Goal: Task Accomplishment & Management: Complete application form

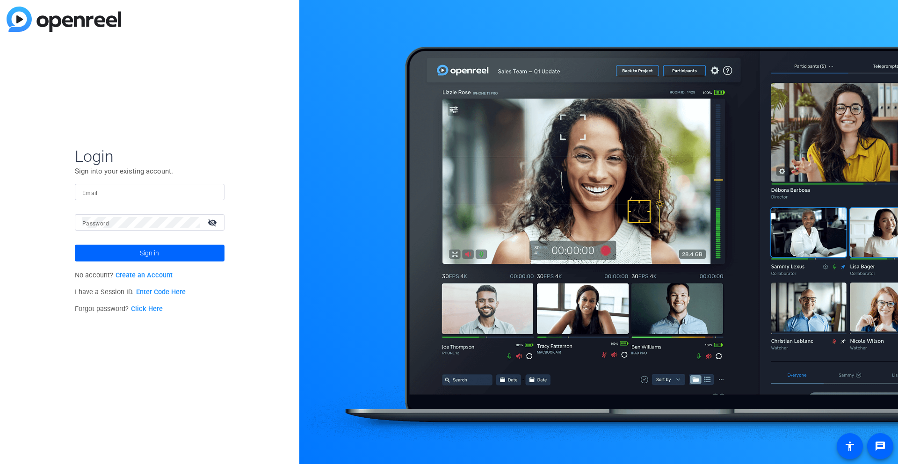
click at [170, 192] on input "Email" at bounding box center [149, 192] width 135 height 11
type input "[EMAIL_ADDRESS][DOMAIN_NAME]"
click at [168, 257] on span at bounding box center [150, 253] width 150 height 22
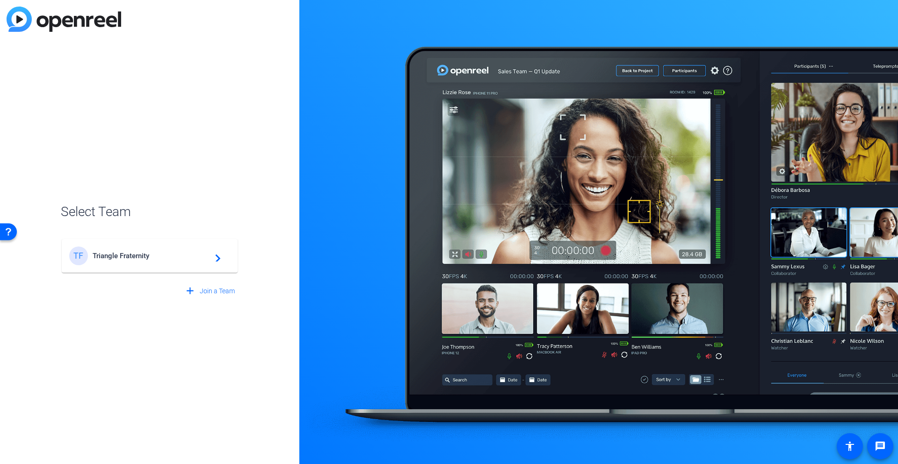
click at [180, 256] on span "Triangle Fraternity" at bounding box center [151, 256] width 117 height 8
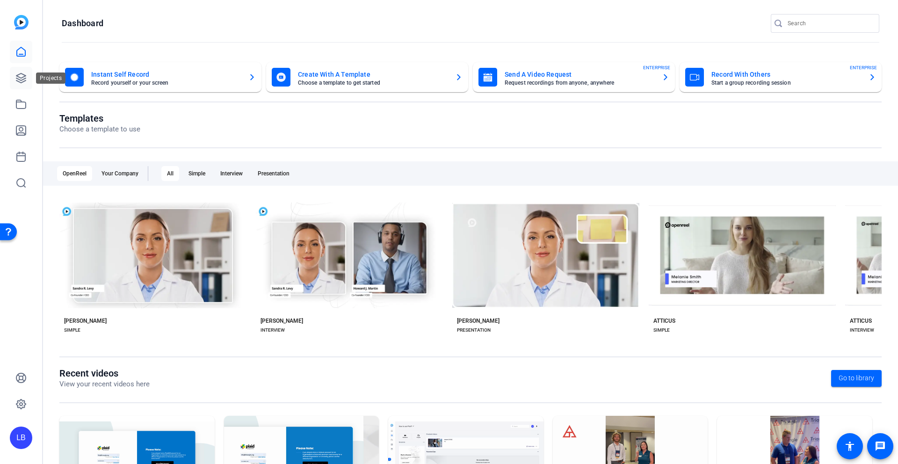
click at [20, 78] on icon at bounding box center [20, 77] width 9 height 9
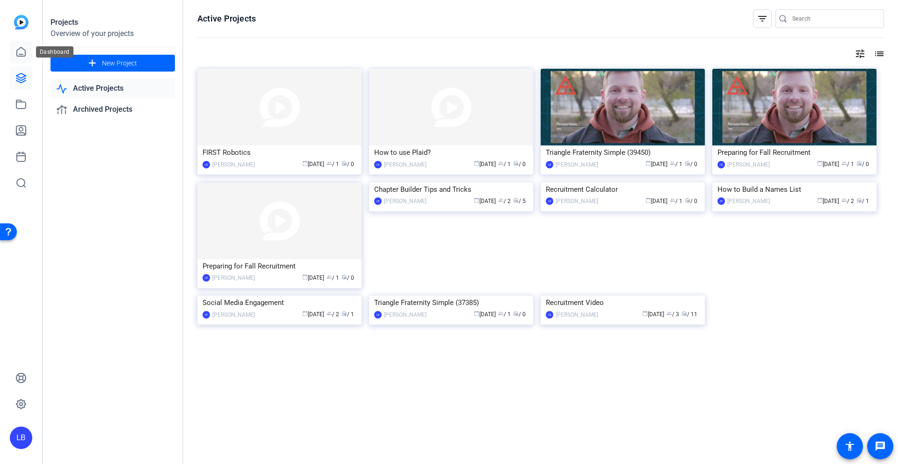
click at [26, 58] on link at bounding box center [21, 52] width 22 height 22
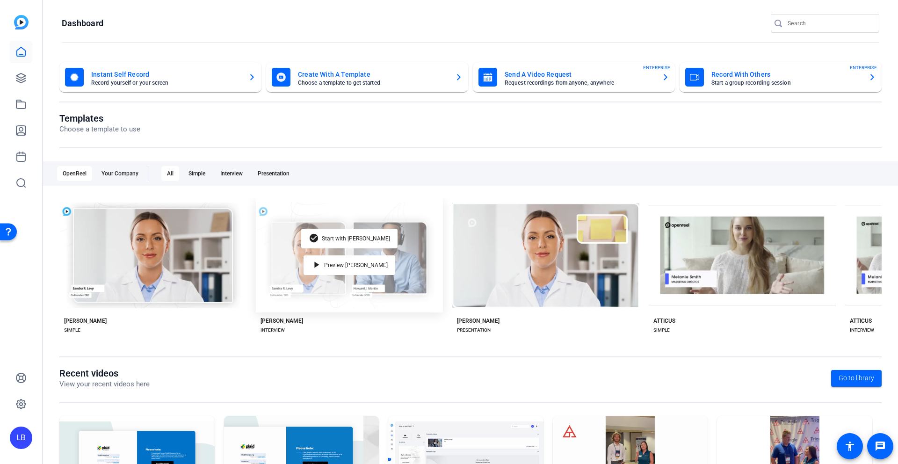
scroll to position [89, 0]
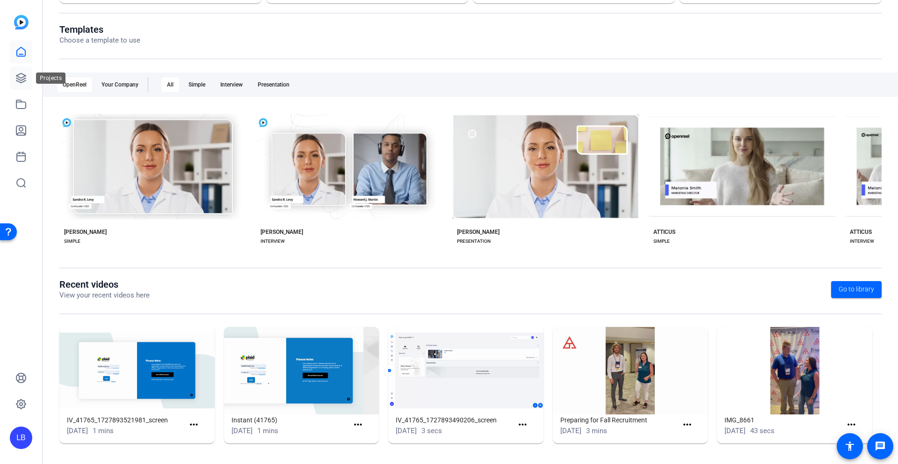
click at [20, 69] on link at bounding box center [21, 78] width 22 height 22
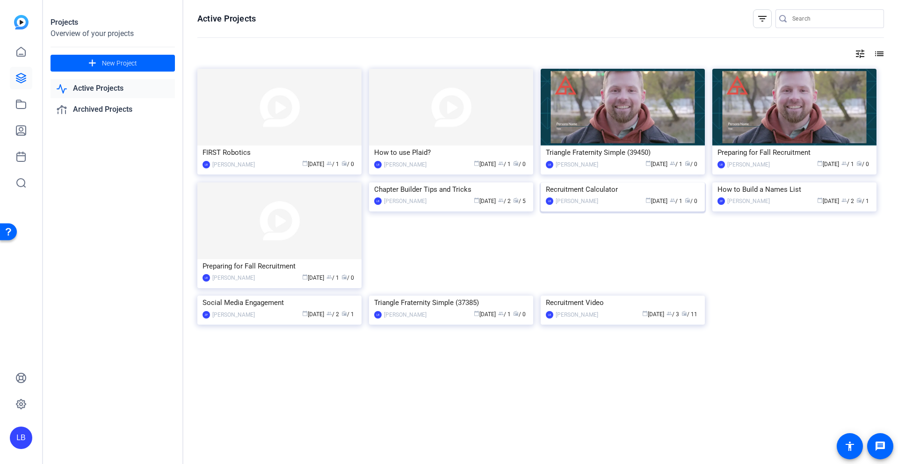
click at [639, 182] on img at bounding box center [623, 182] width 164 height 0
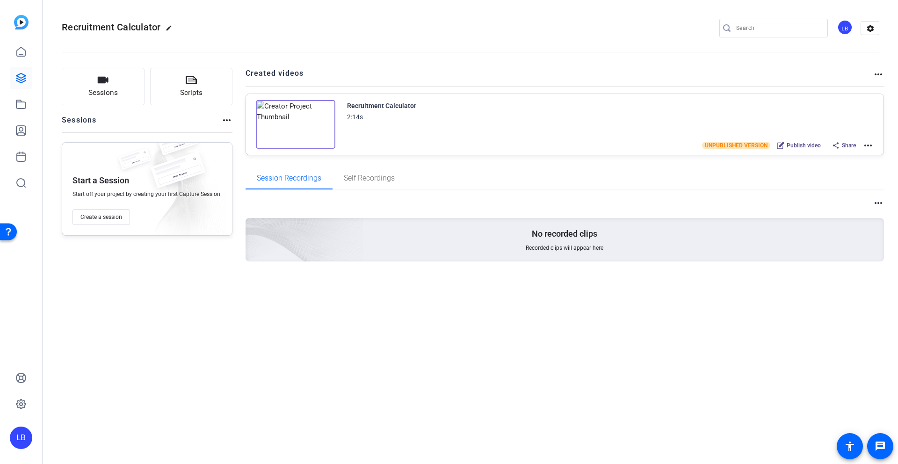
click at [289, 126] on img at bounding box center [296, 124] width 80 height 49
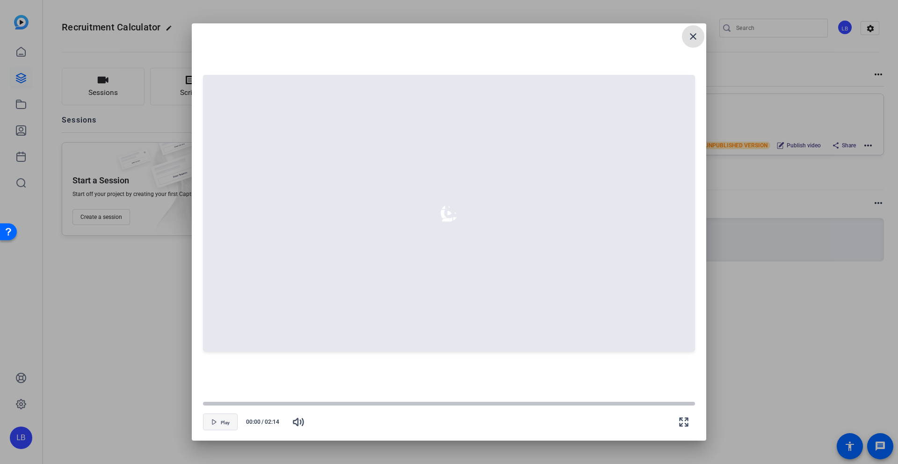
click at [221, 421] on span "Play" at bounding box center [225, 423] width 9 height 6
click at [219, 421] on span "button" at bounding box center [221, 422] width 34 height 22
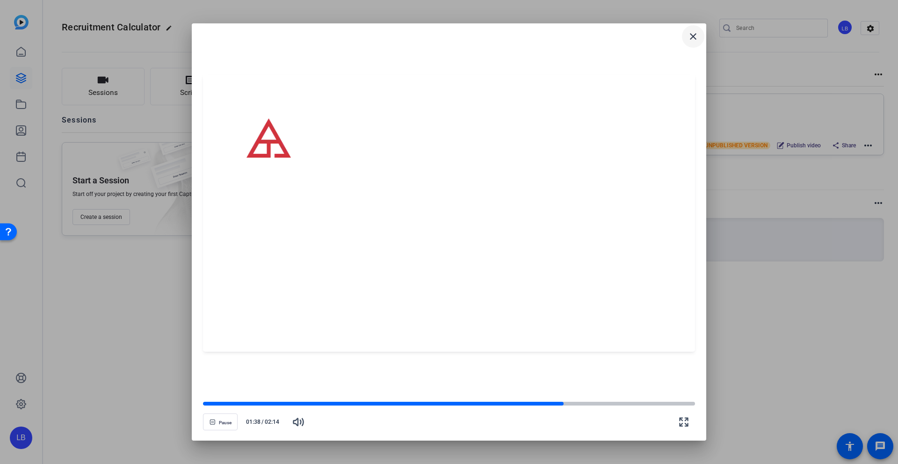
click at [697, 37] on mat-icon "close" at bounding box center [693, 36] width 11 height 11
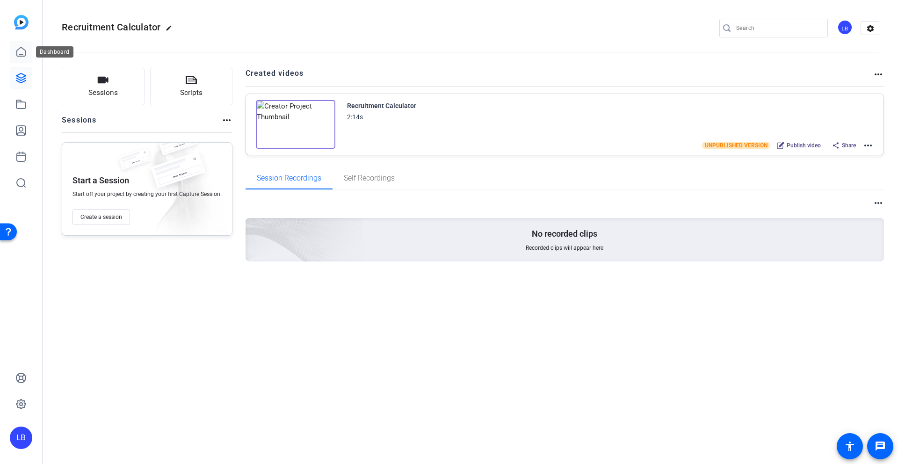
click at [27, 53] on link at bounding box center [21, 52] width 22 height 22
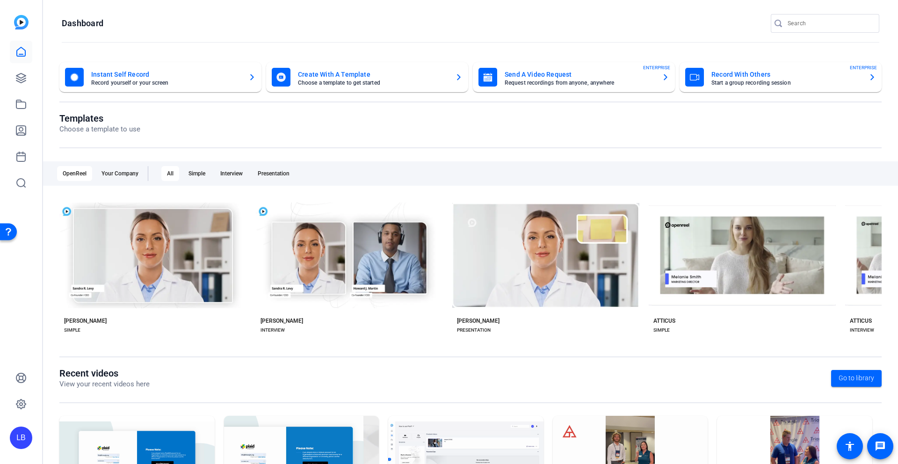
click at [24, 26] on img at bounding box center [21, 22] width 15 height 15
click at [23, 80] on icon at bounding box center [20, 77] width 9 height 9
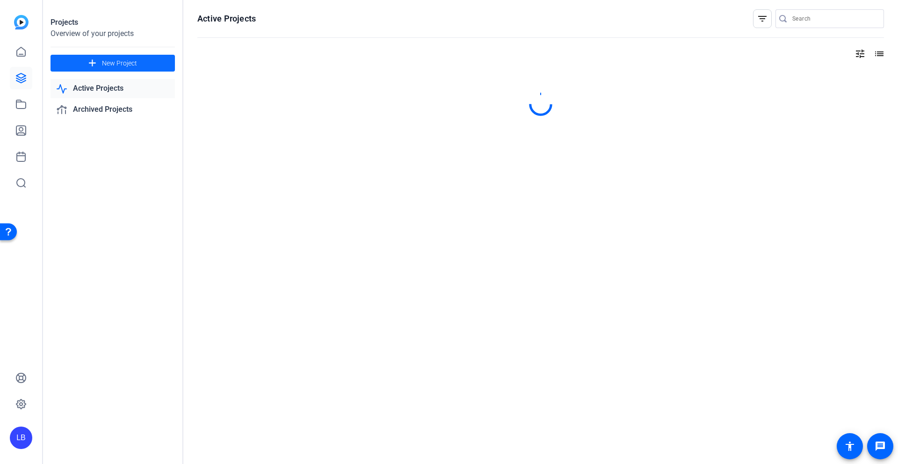
click at [116, 61] on span "New Project" at bounding box center [119, 63] width 35 height 10
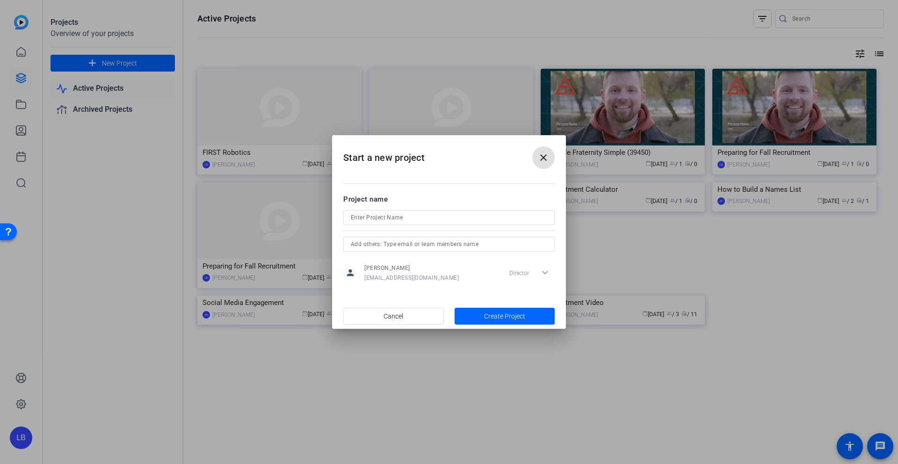
click at [376, 216] on input at bounding box center [449, 217] width 197 height 11
type input "WSU Welcome Video"
click at [495, 316] on span "Create Project" at bounding box center [504, 317] width 41 height 10
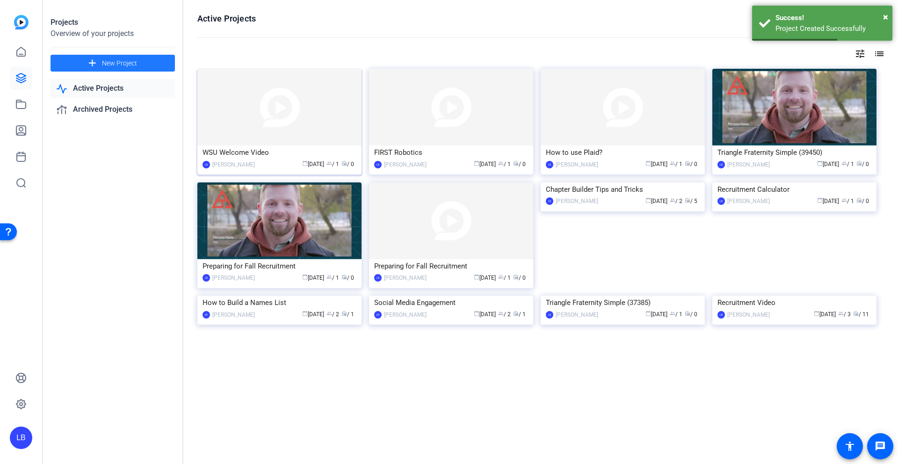
click at [278, 151] on div "WSU Welcome Video" at bounding box center [280, 153] width 154 height 14
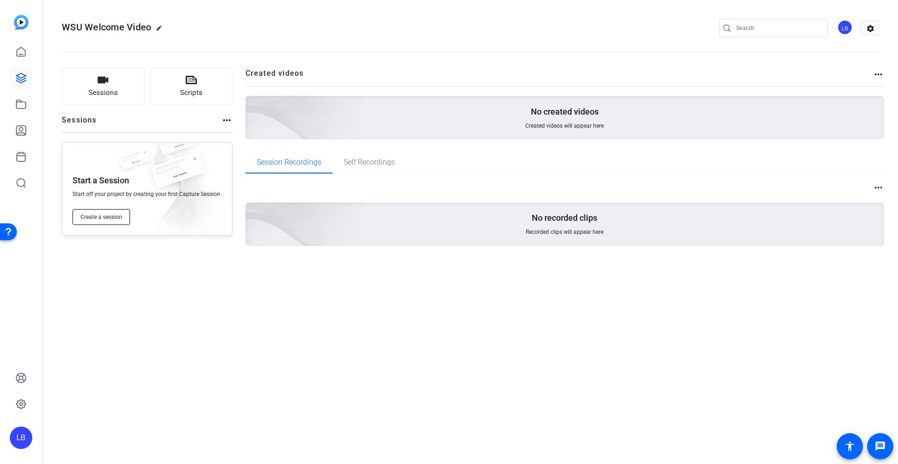
click at [103, 218] on span "Create a session" at bounding box center [101, 216] width 42 height 7
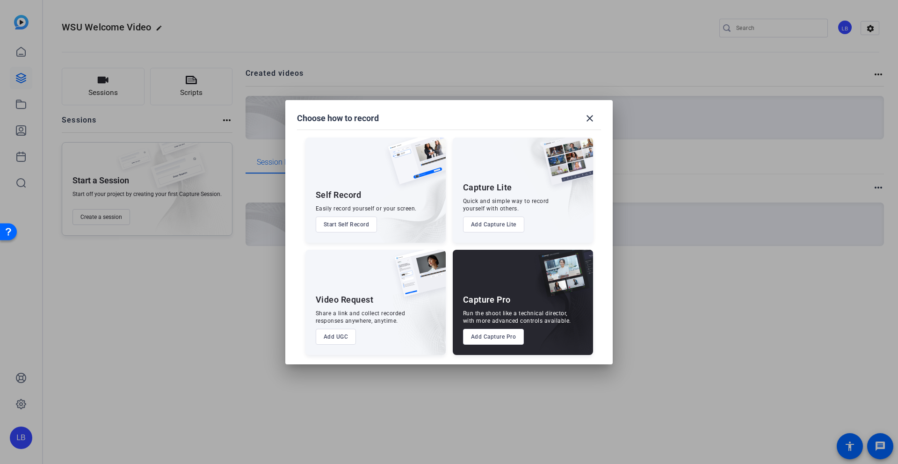
click at [332, 334] on button "Add UGC" at bounding box center [336, 337] width 41 height 16
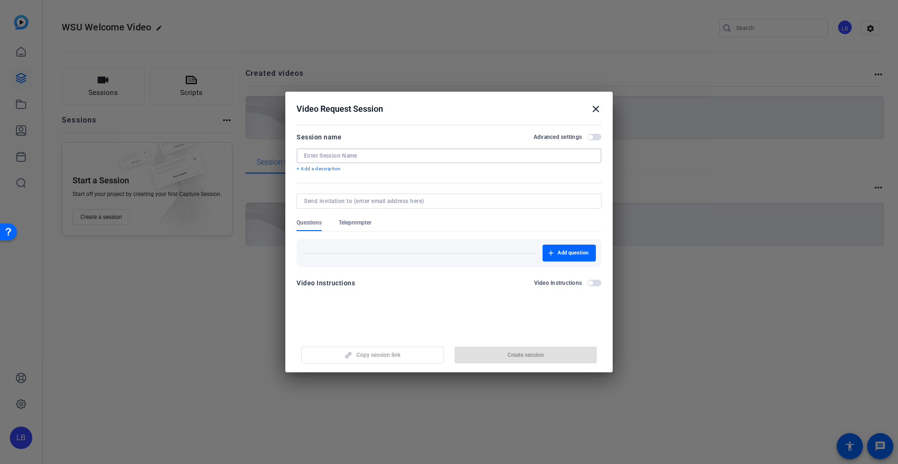
click at [337, 153] on input at bounding box center [449, 155] width 290 height 7
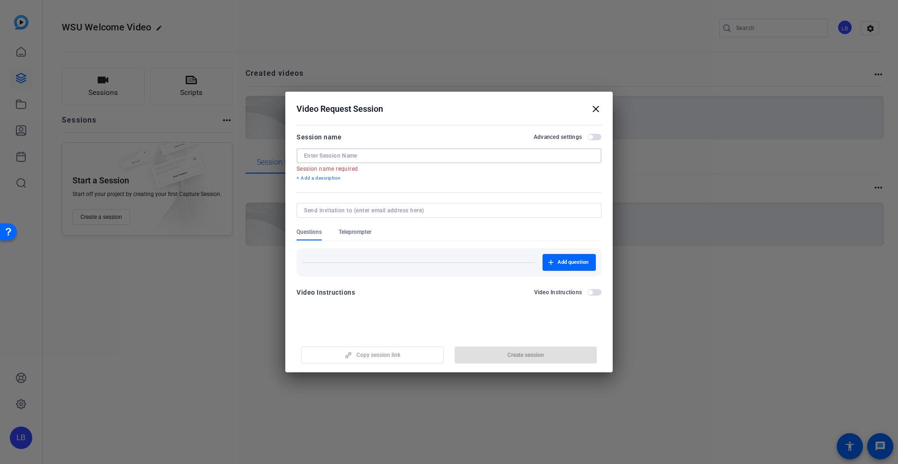
click at [591, 137] on span "button" at bounding box center [590, 137] width 5 height 5
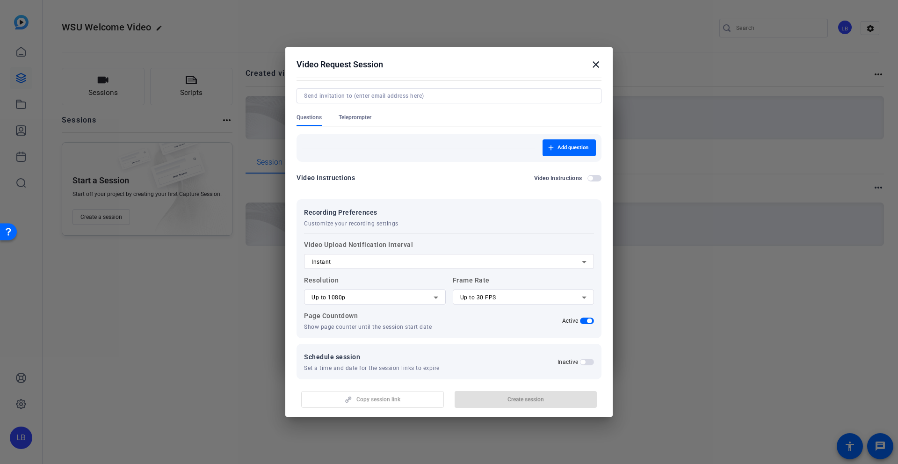
scroll to position [80, 0]
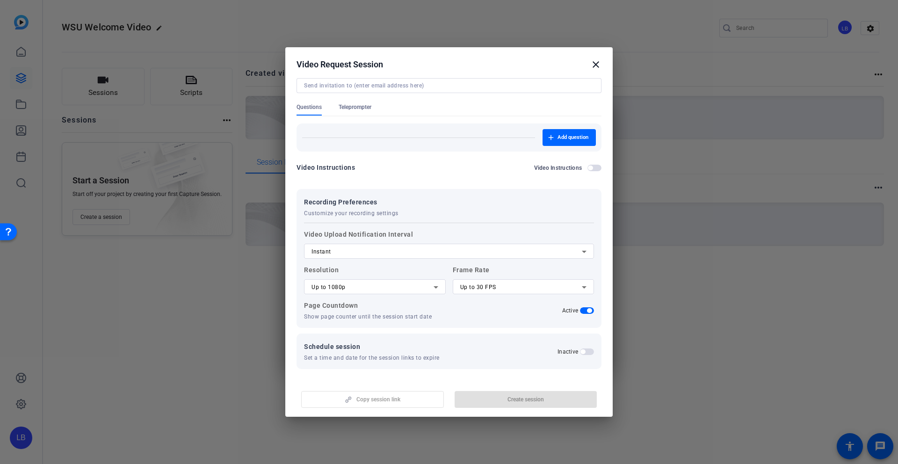
click at [411, 249] on div "Instant" at bounding box center [447, 251] width 270 height 11
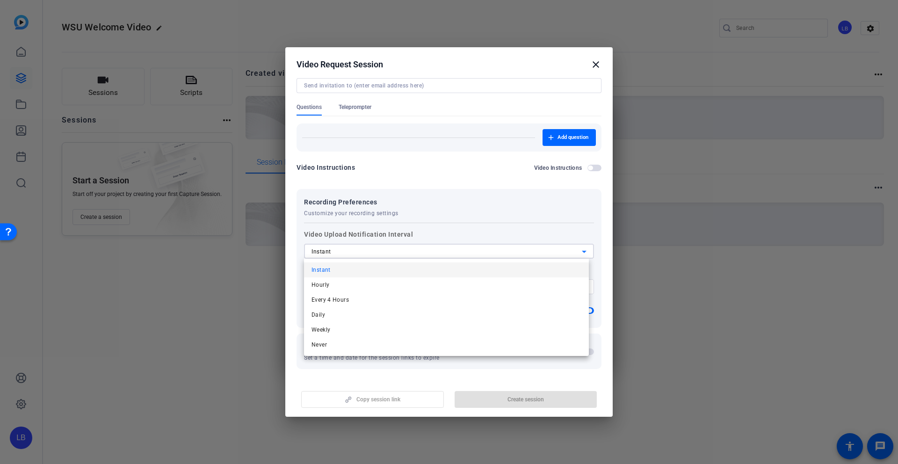
click at [432, 218] on div at bounding box center [449, 232] width 898 height 464
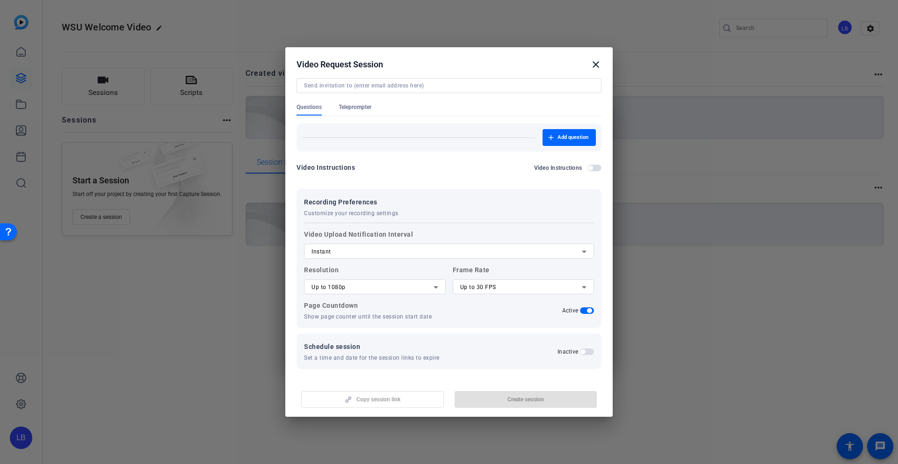
click at [392, 288] on div "Up to 1080p" at bounding box center [373, 287] width 122 height 11
click at [392, 287] on div at bounding box center [449, 232] width 898 height 464
click at [581, 350] on span "button" at bounding box center [583, 352] width 5 height 5
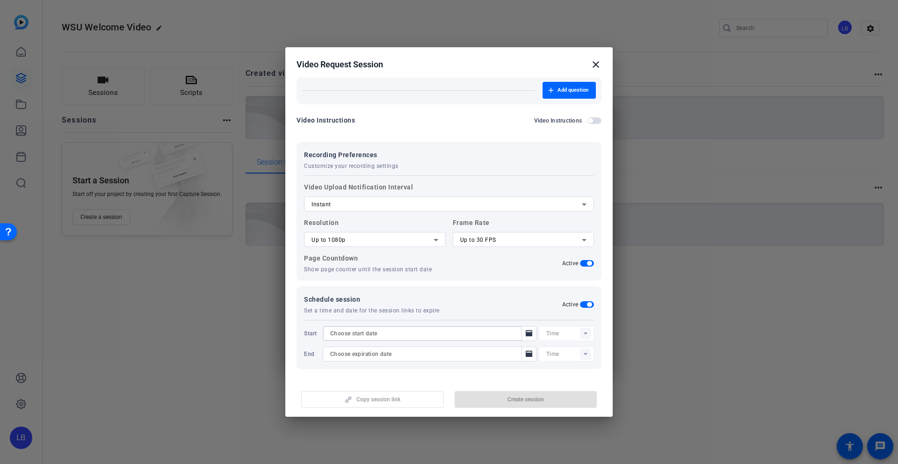
click at [492, 337] on input at bounding box center [424, 333] width 189 height 11
click at [526, 332] on icon "Open calendar" at bounding box center [529, 333] width 7 height 7
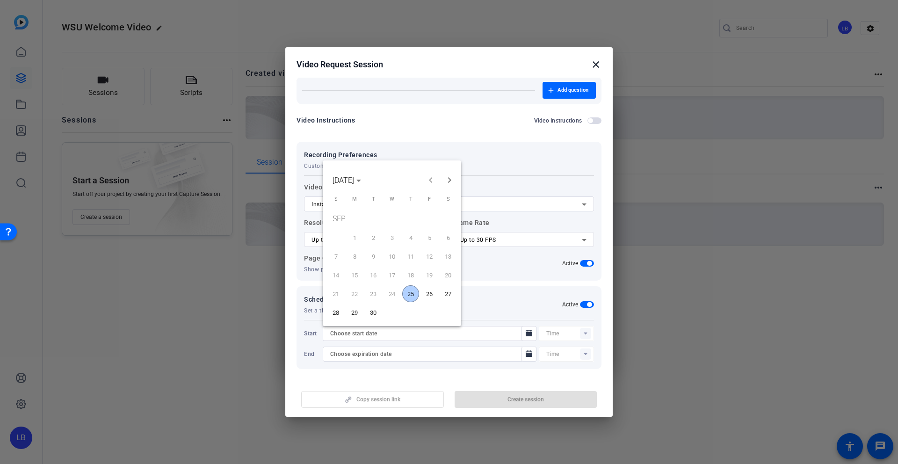
click at [409, 296] on span "25" at bounding box center [410, 293] width 17 height 17
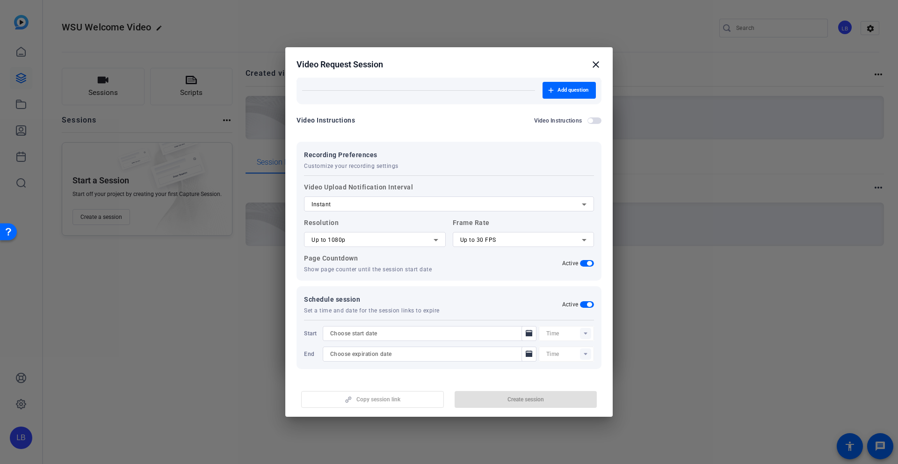
type input "[DATE]"
click at [525, 356] on icon "Open calendar" at bounding box center [528, 354] width 7 height 11
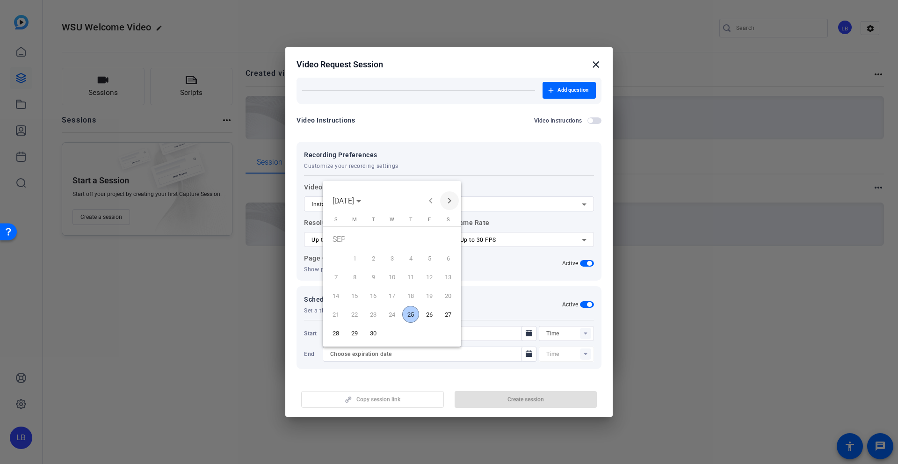
click at [452, 197] on span "Next month" at bounding box center [449, 200] width 19 height 19
click at [393, 241] on span "1" at bounding box center [392, 240] width 17 height 19
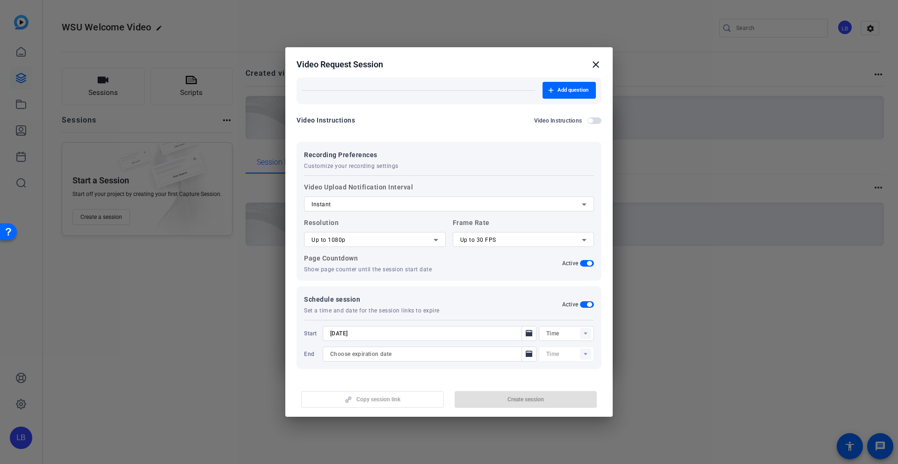
type input "[DATE]"
type input "11:35AM"
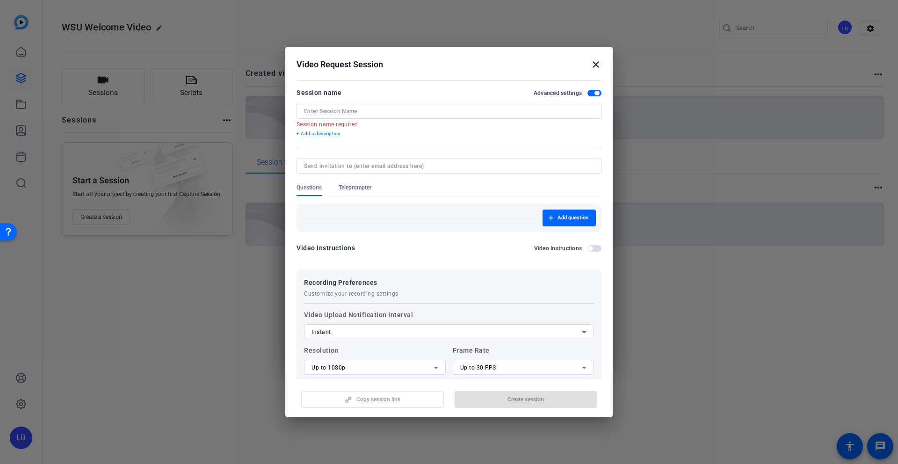
click at [371, 402] on div "Copy session link Create session" at bounding box center [449, 396] width 305 height 24
click at [415, 109] on input at bounding box center [449, 111] width 290 height 7
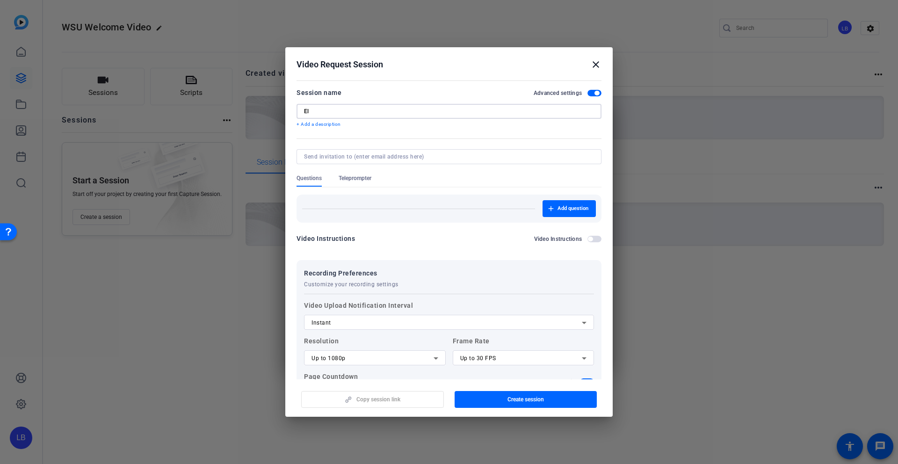
type input "E"
click at [487, 110] on input "Welcome/Congrutions" at bounding box center [449, 111] width 290 height 7
type input "Welcome/Congratulations Video to [US_STATE][GEOGRAPHIC_DATA]"
click at [351, 176] on span "Teleprompter" at bounding box center [355, 178] width 33 height 7
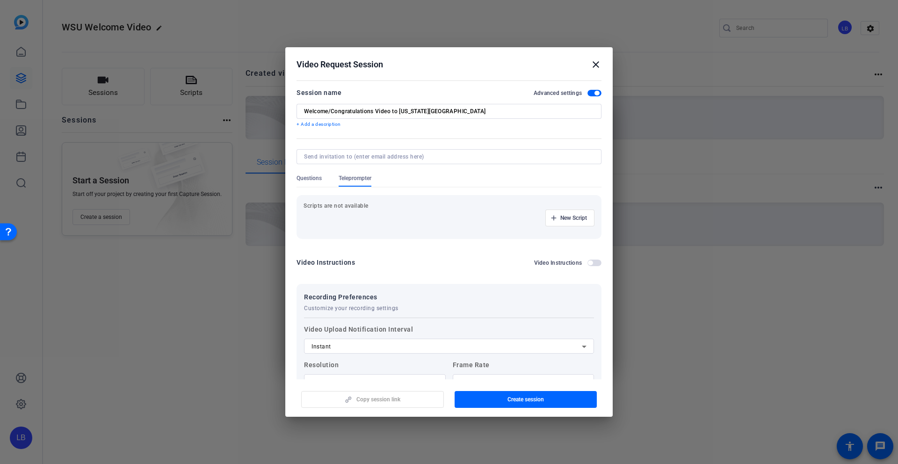
click at [315, 180] on span "Questions" at bounding box center [309, 178] width 25 height 7
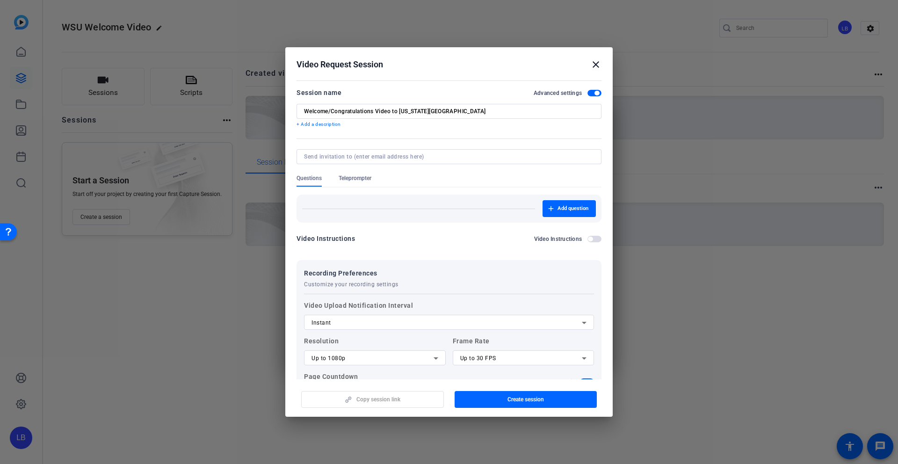
click at [361, 405] on div "Copy session link Create session" at bounding box center [449, 396] width 305 height 24
click at [386, 214] on div "Add question" at bounding box center [449, 208] width 294 height 17
click at [364, 182] on span "Teleprompter" at bounding box center [355, 181] width 33 height 12
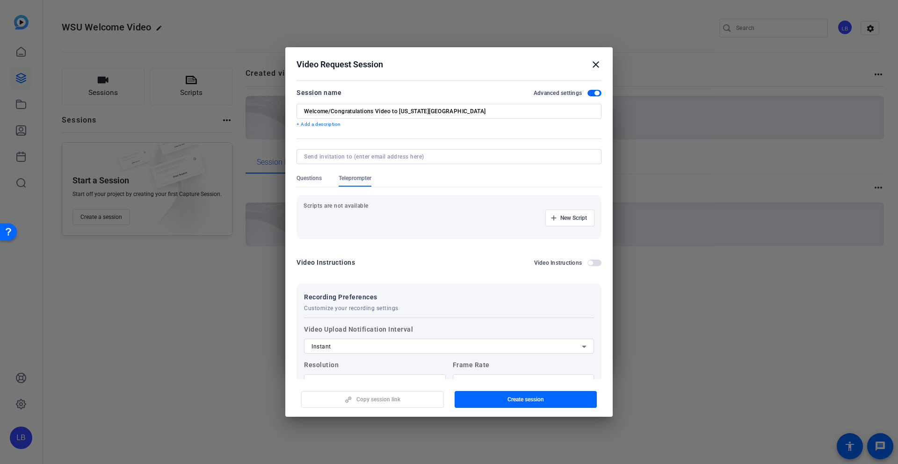
click at [347, 217] on div "New Script" at bounding box center [449, 218] width 291 height 17
click at [302, 179] on span "Questions" at bounding box center [309, 178] width 25 height 7
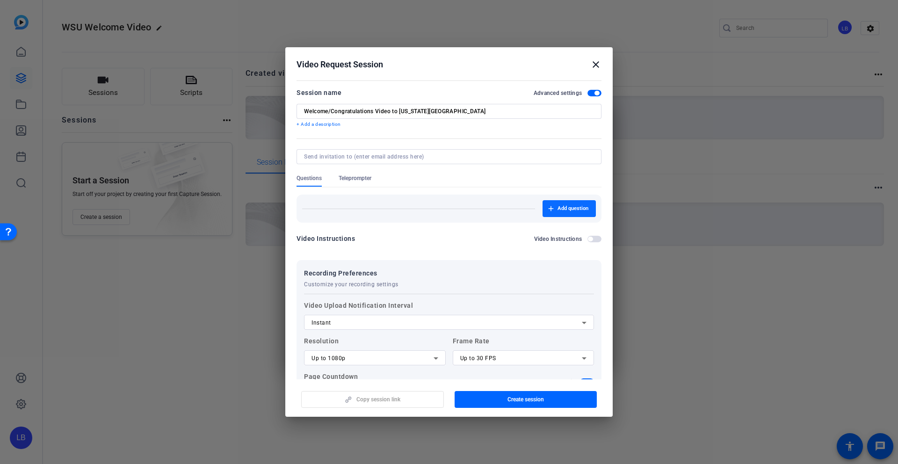
click at [577, 210] on span "Add question" at bounding box center [573, 208] width 31 height 7
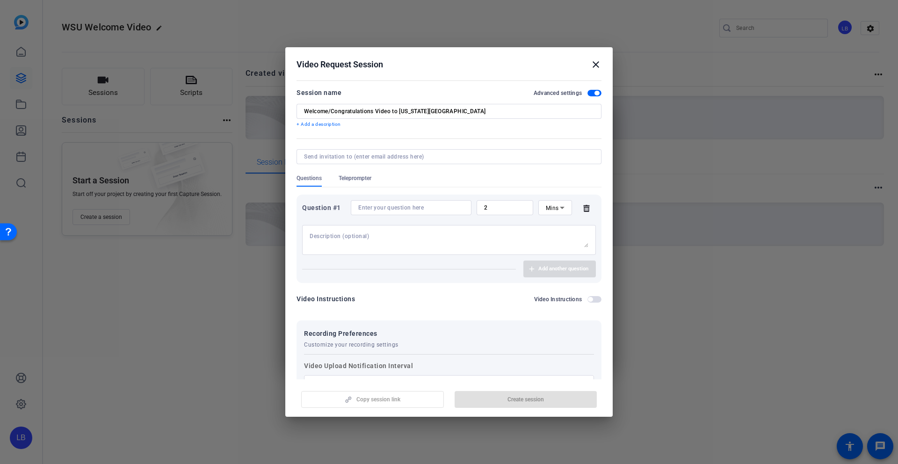
click at [447, 229] on div at bounding box center [449, 240] width 279 height 30
click at [430, 210] on input at bounding box center [411, 207] width 106 height 7
click at [329, 122] on p "+ Add a description" at bounding box center [449, 124] width 305 height 7
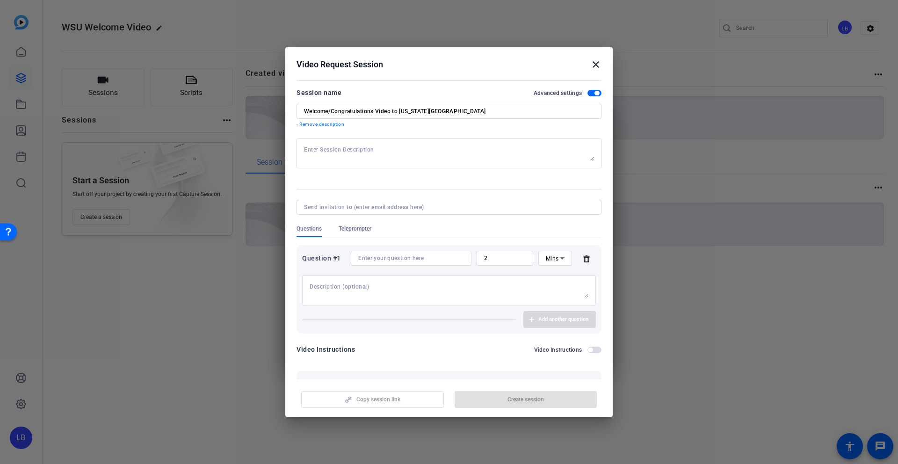
click at [349, 136] on form "Session name Advanced settings Welcome/Congratulations Video to [US_STATE][GEOG…" at bounding box center [449, 342] width 305 height 511
click at [349, 151] on textarea at bounding box center [449, 153] width 290 height 15
paste textarea "Join us as we celebrate and officially welcome our newest chapter at [Universit…"
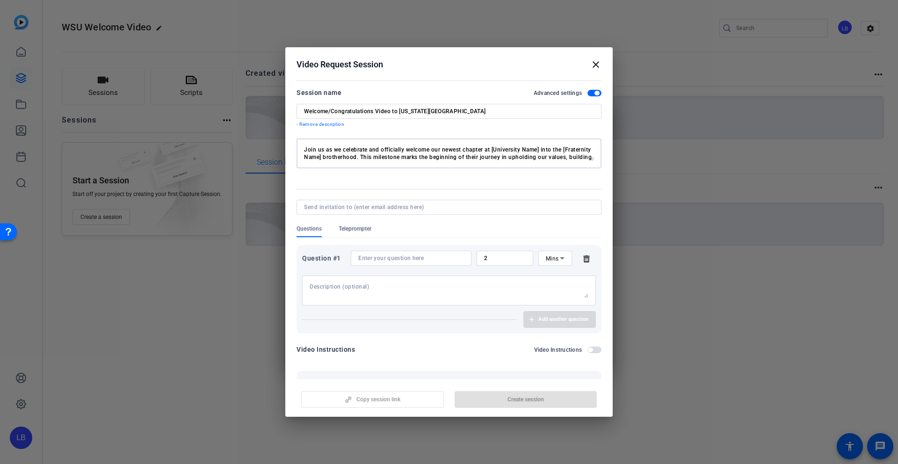
drag, startPoint x: 542, startPoint y: 149, endPoint x: 495, endPoint y: 150, distance: 46.3
click at [495, 150] on textarea "Join us as we celebrate and officially welcome our newest chapter at [Universit…" at bounding box center [449, 153] width 290 height 15
drag, startPoint x: 354, startPoint y: 158, endPoint x: 320, endPoint y: 159, distance: 33.2
click at [320, 159] on textarea "Join us as we celebrate and officially welcome our newest chapter at [US_STATE]…" at bounding box center [449, 153] width 290 height 15
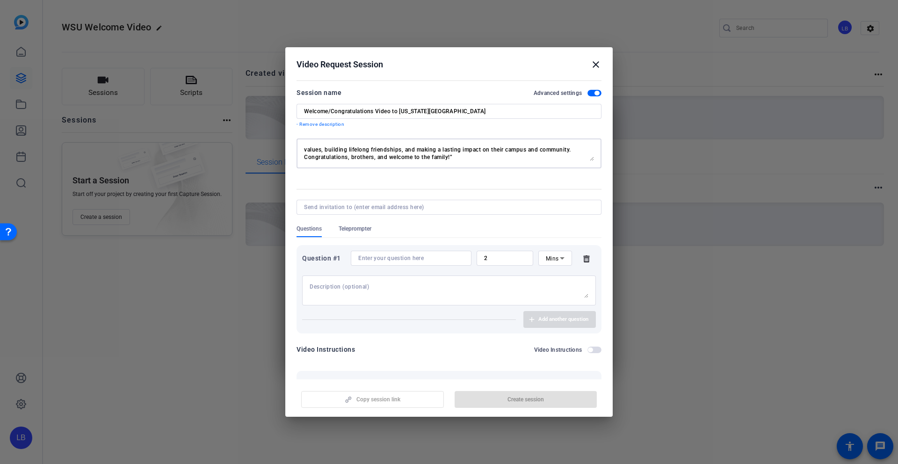
click at [320, 159] on textarea "Join us as we celebrate and officially welcome our newest chapter at [US_STATE]…" at bounding box center [449, 153] width 290 height 15
drag, startPoint x: 353, startPoint y: 156, endPoint x: 301, endPoint y: 156, distance: 51.5
click at [301, 156] on div "Join us as we celebrate and officially welcome our newest chapter at [US_STATE]…" at bounding box center [449, 153] width 305 height 30
click at [301, 152] on div "Join us as we celebrate and officially welcome our newest chapter at [US_STATE]…" at bounding box center [449, 153] width 305 height 30
click at [310, 150] on textarea "Join us as we celebrate and officially welcome our newest chapter at [US_STATE]…" at bounding box center [449, 153] width 290 height 15
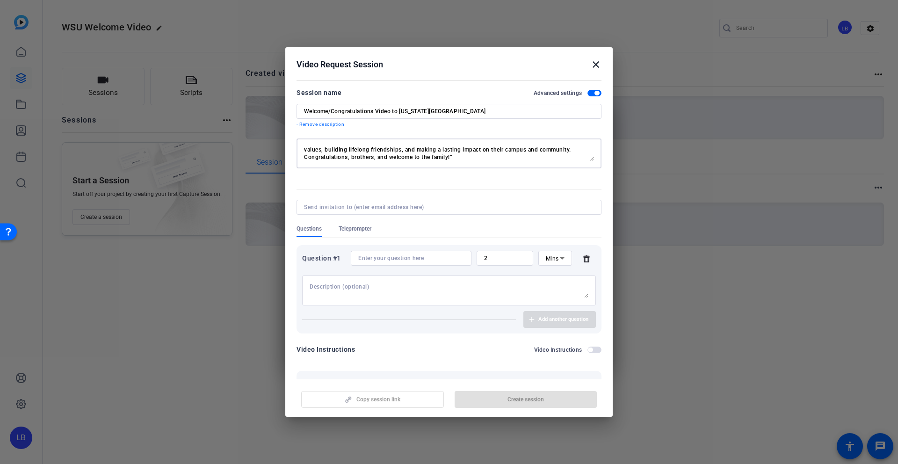
scroll to position [4, 0]
click at [352, 152] on textarea "Join us as we celebrate and officially welcome our newest chapter at [US_STATE]…" at bounding box center [449, 153] width 290 height 15
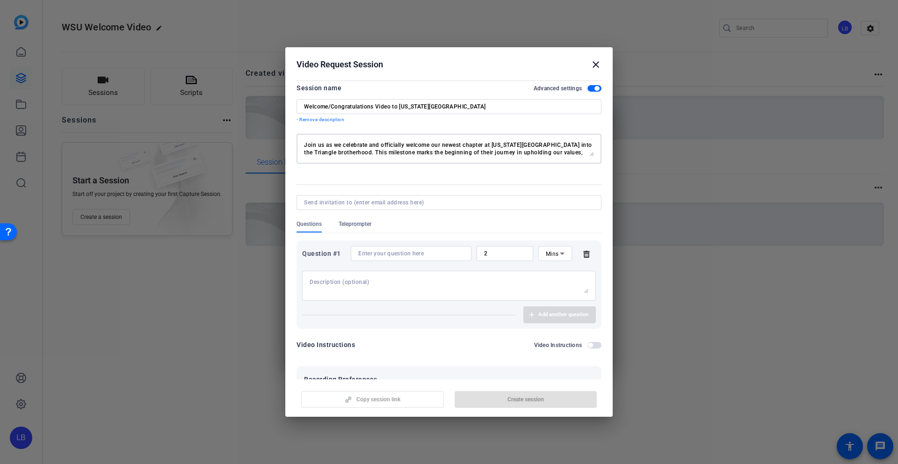
scroll to position [15, 0]
click at [462, 154] on textarea "Join us as we celebrate and officially welcome our newest chapter at [US_STATE]…" at bounding box center [449, 148] width 290 height 15
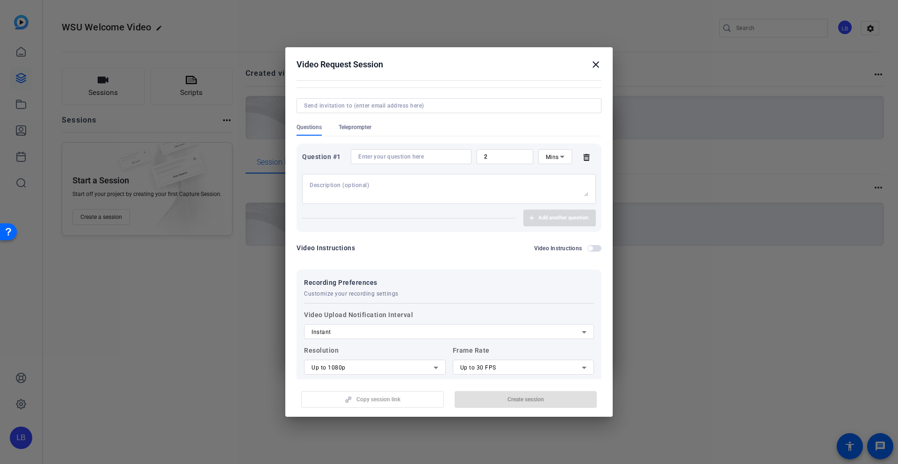
scroll to position [110, 0]
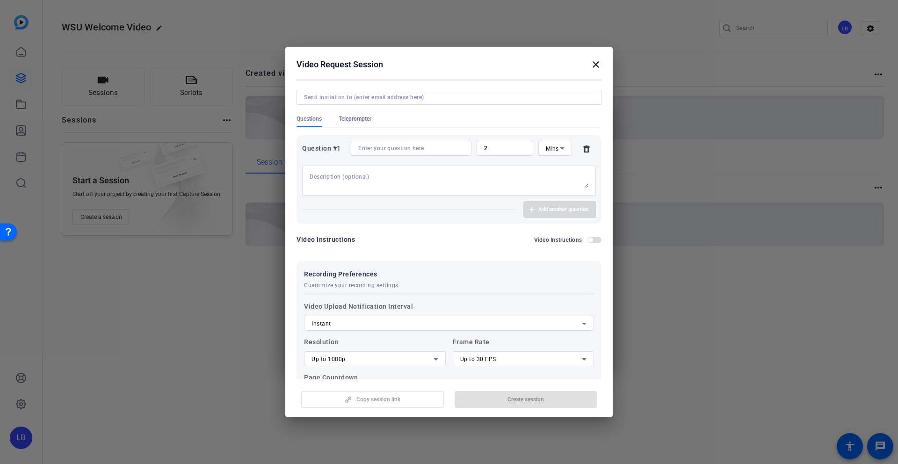
type textarea "Join us as we celebrate and officially welcome our newest chapter at [US_STATE]…"
click at [391, 401] on div "Copy session link Create session" at bounding box center [449, 396] width 305 height 24
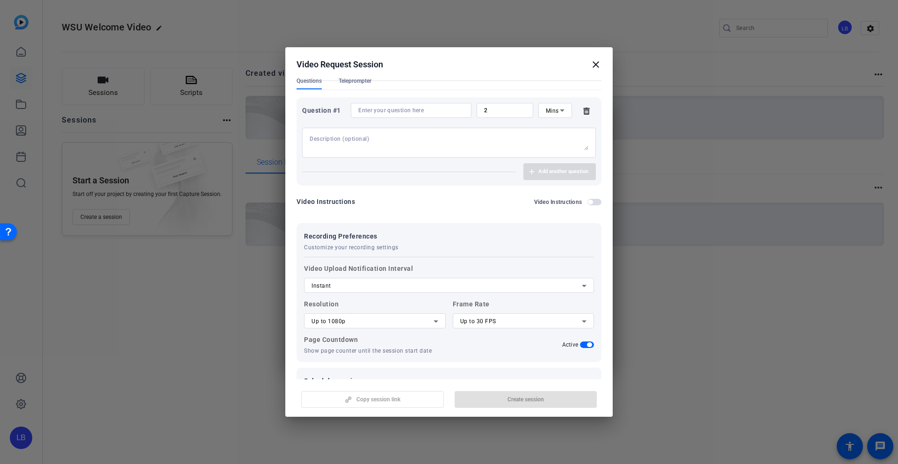
scroll to position [0, 0]
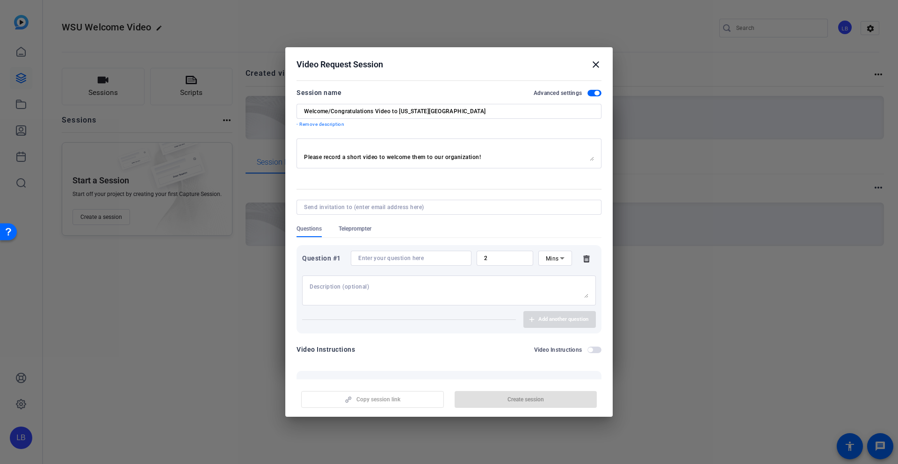
click at [355, 210] on input at bounding box center [447, 207] width 286 height 7
type input "[EMAIL_ADDRESS][DOMAIN_NAME]"
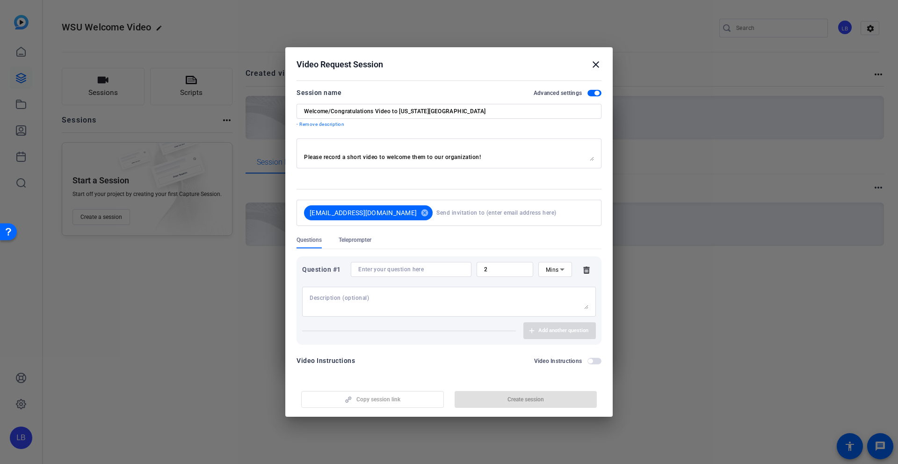
click at [403, 320] on div "Question #1 2 Mins Add another question" at bounding box center [449, 300] width 305 height 88
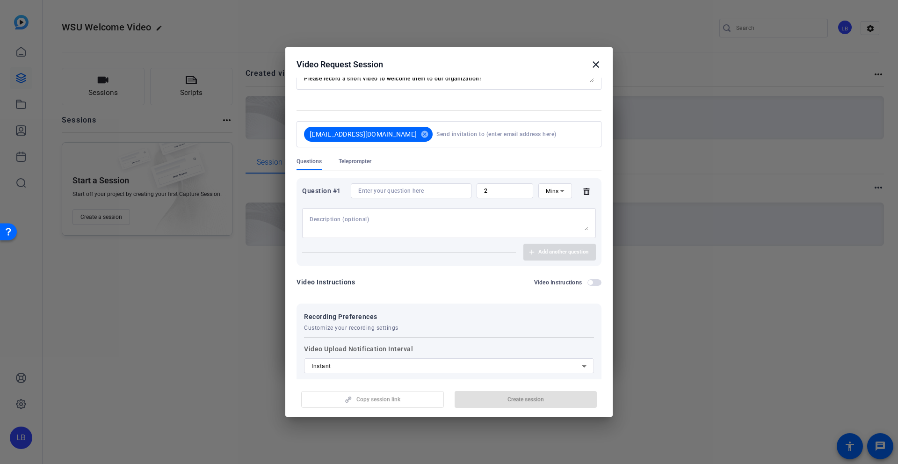
scroll to position [240, 0]
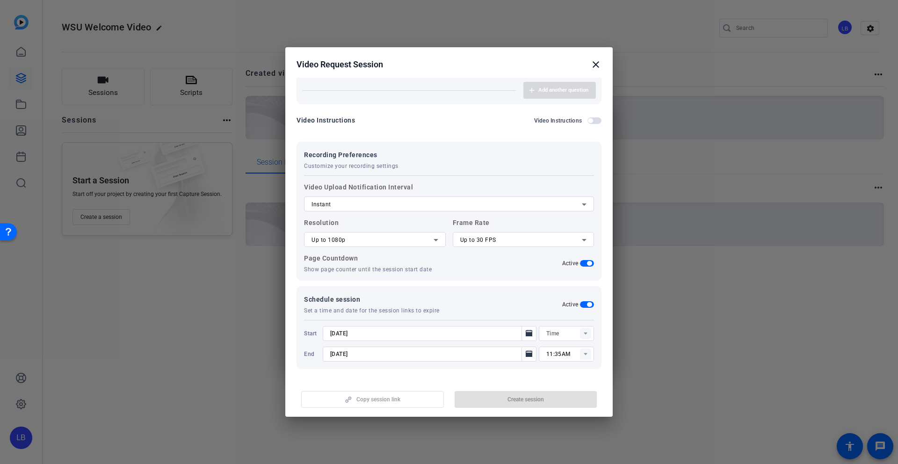
click at [411, 404] on div "Copy session link Create session" at bounding box center [449, 396] width 305 height 24
click at [590, 117] on span "button" at bounding box center [595, 120] width 14 height 7
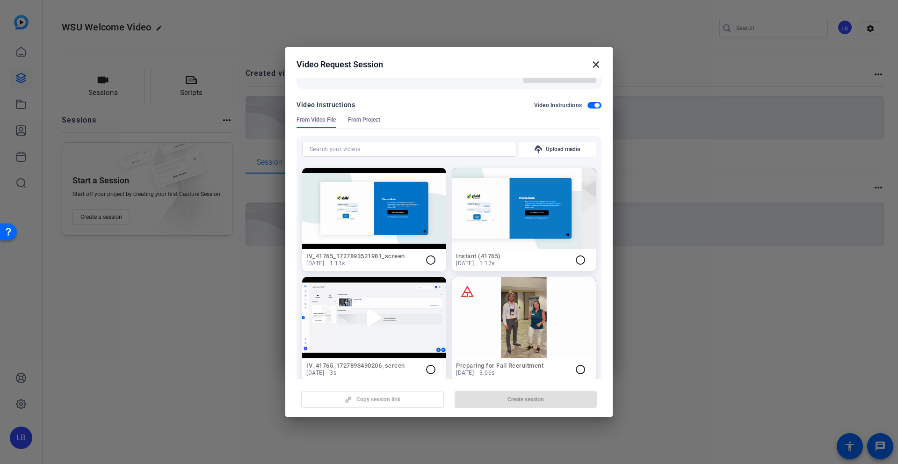
scroll to position [262, 0]
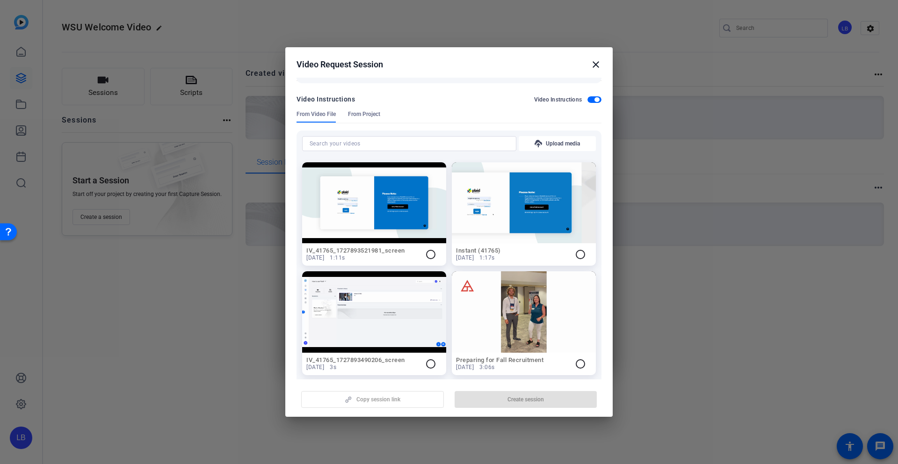
click at [595, 97] on span "button" at bounding box center [597, 99] width 5 height 5
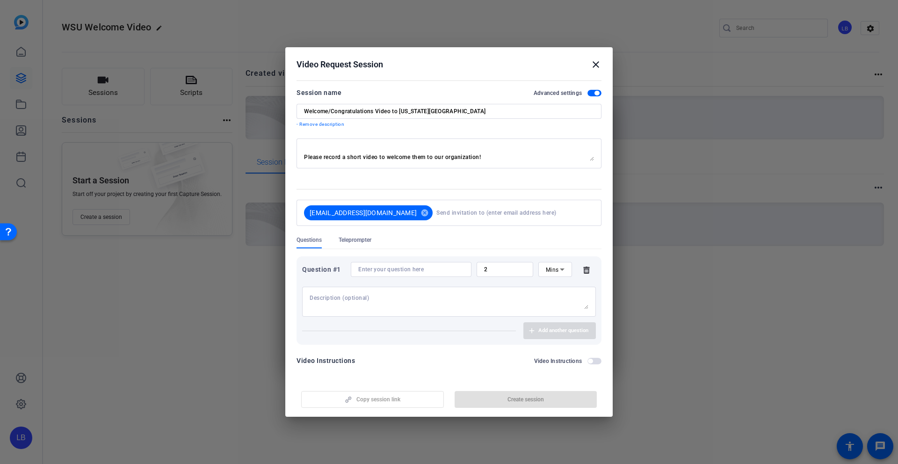
scroll to position [3, 0]
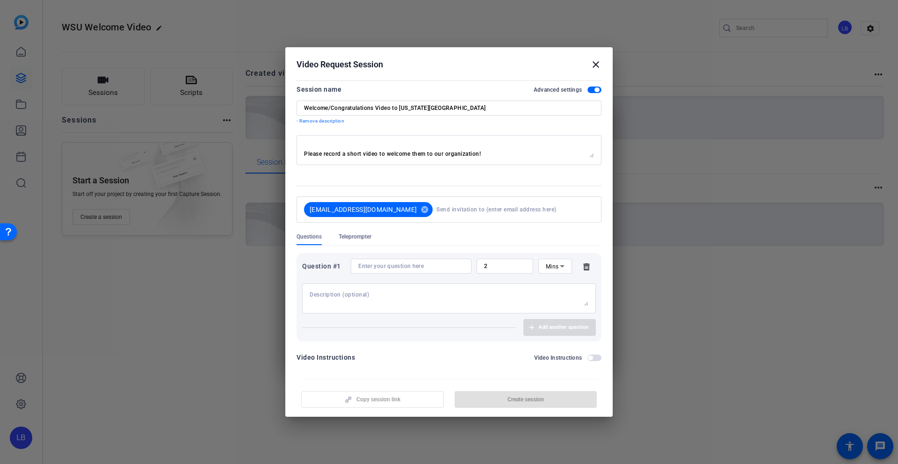
click at [583, 265] on icon at bounding box center [586, 266] width 6 height 7
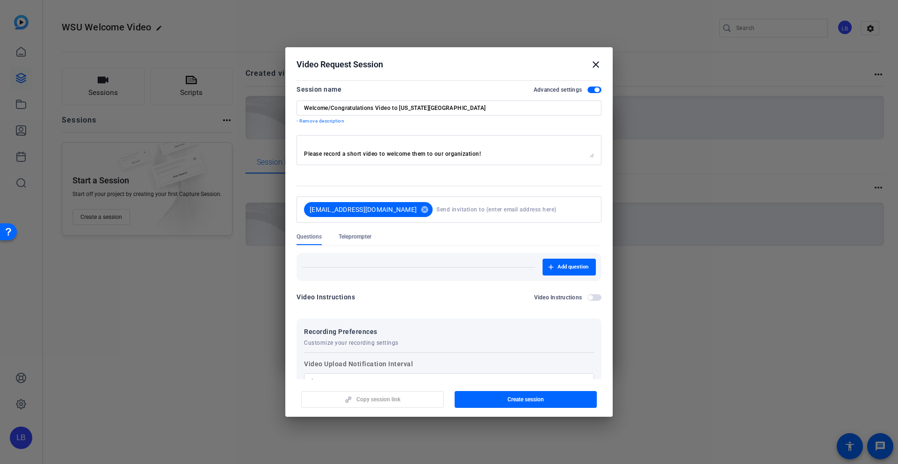
click at [414, 402] on div "Copy session link Create session" at bounding box center [449, 396] width 305 height 24
click at [479, 400] on span "button" at bounding box center [526, 399] width 143 height 22
type input "11:20AM"
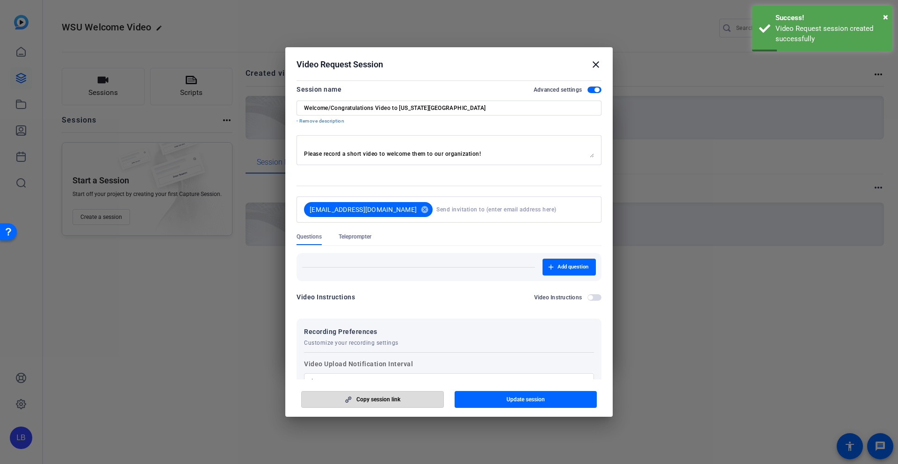
click at [385, 400] on span "Copy session link" at bounding box center [379, 399] width 44 height 7
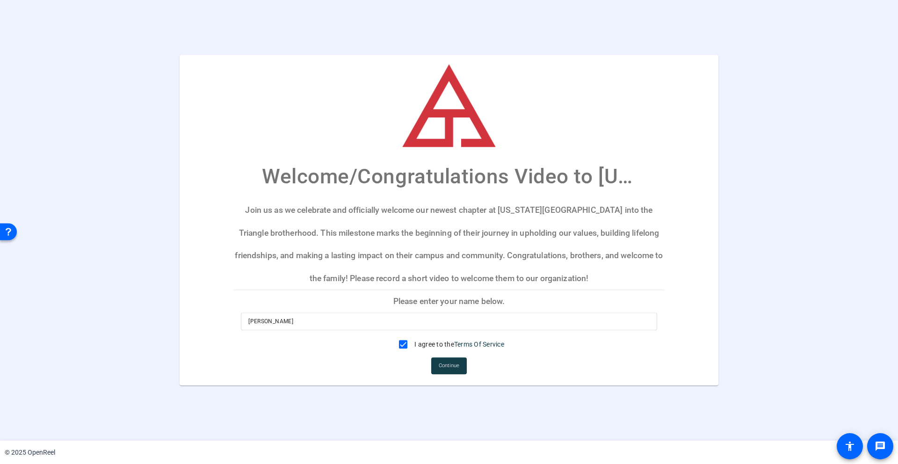
click at [451, 368] on span "Continue" at bounding box center [449, 366] width 21 height 14
